Goal: Task Accomplishment & Management: Use online tool/utility

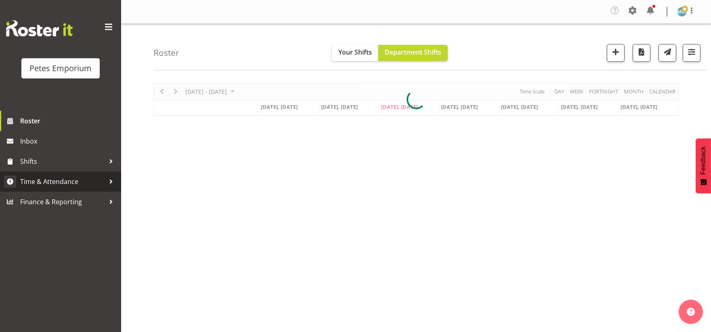
click at [71, 181] on span "Time & Attendance" at bounding box center [62, 181] width 85 height 12
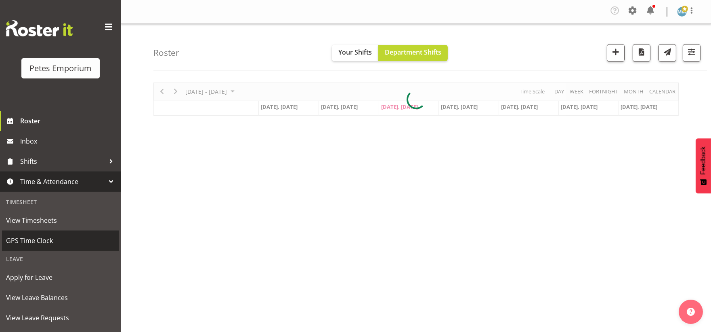
click at [43, 238] on span "GPS Time Clock" at bounding box center [60, 240] width 109 height 12
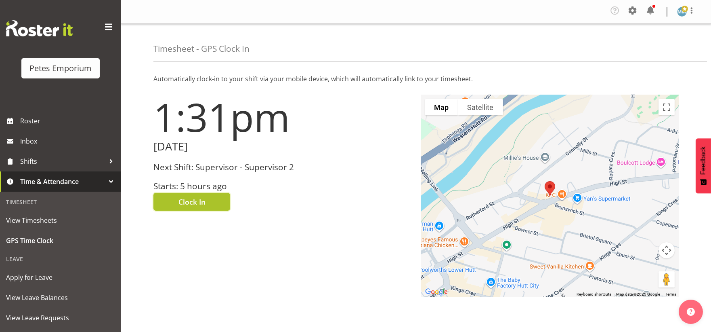
click at [189, 198] on span "Clock In" at bounding box center [192, 201] width 27 height 11
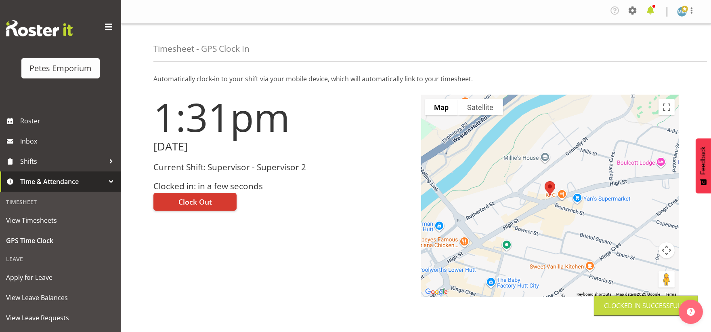
click at [650, 9] on span at bounding box center [650, 10] width 13 height 13
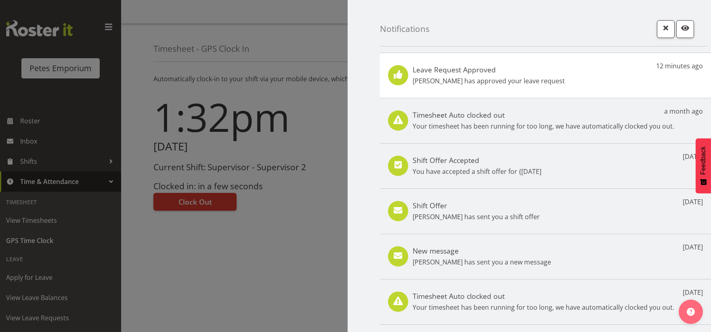
click at [597, 73] on div "Leave Request Approved Jodine Bunn has approved your leave request 12 minutes a…" at bounding box center [545, 75] width 331 height 45
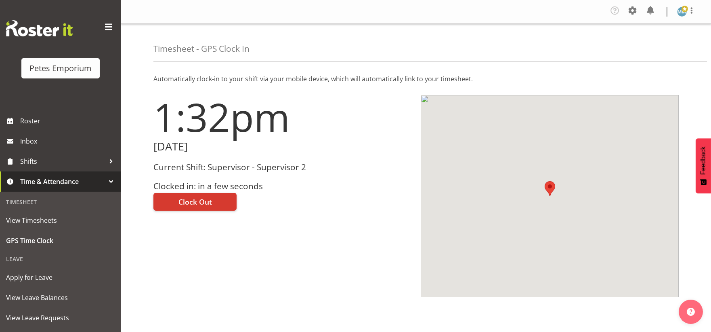
click at [682, 9] on span at bounding box center [685, 9] width 6 height 6
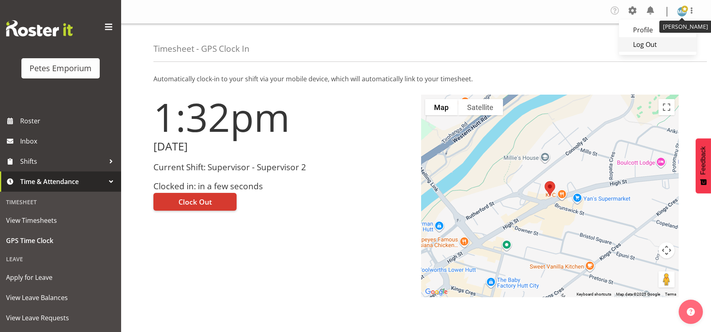
click at [637, 49] on link "Log Out" at bounding box center [658, 44] width 78 height 15
